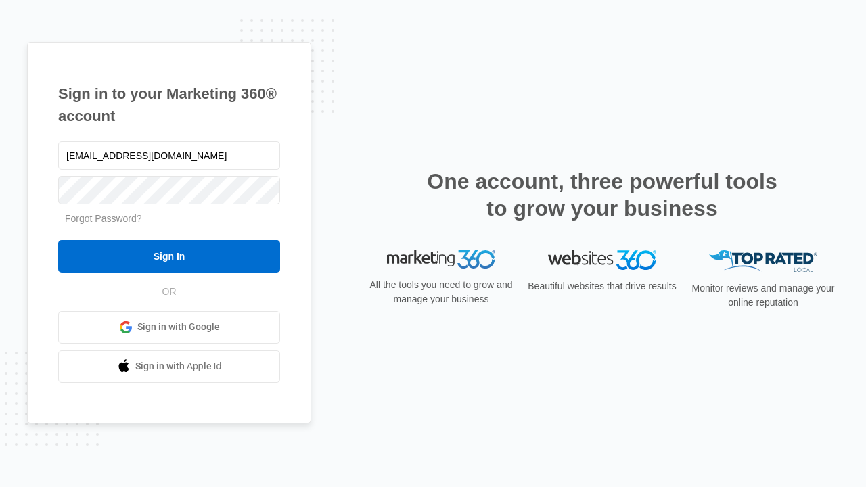
type input "dankie614@gmail.com"
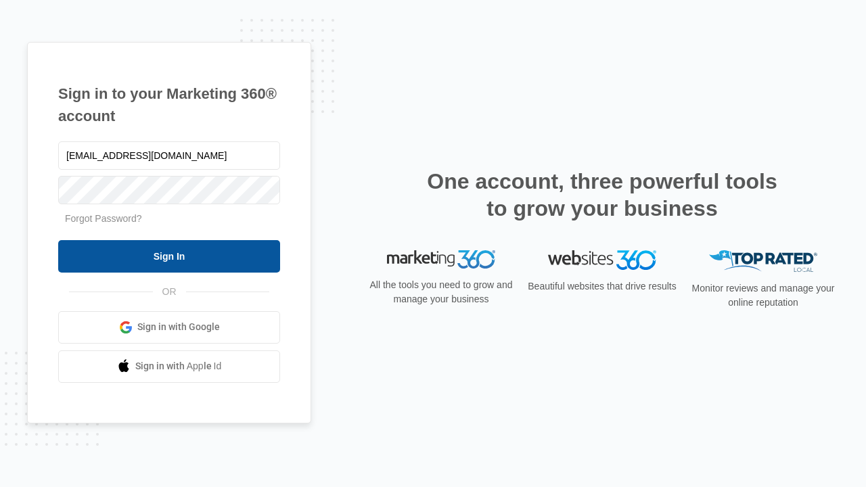
click at [169, 256] on input "Sign In" at bounding box center [169, 256] width 222 height 32
